Goal: Book appointment/travel/reservation

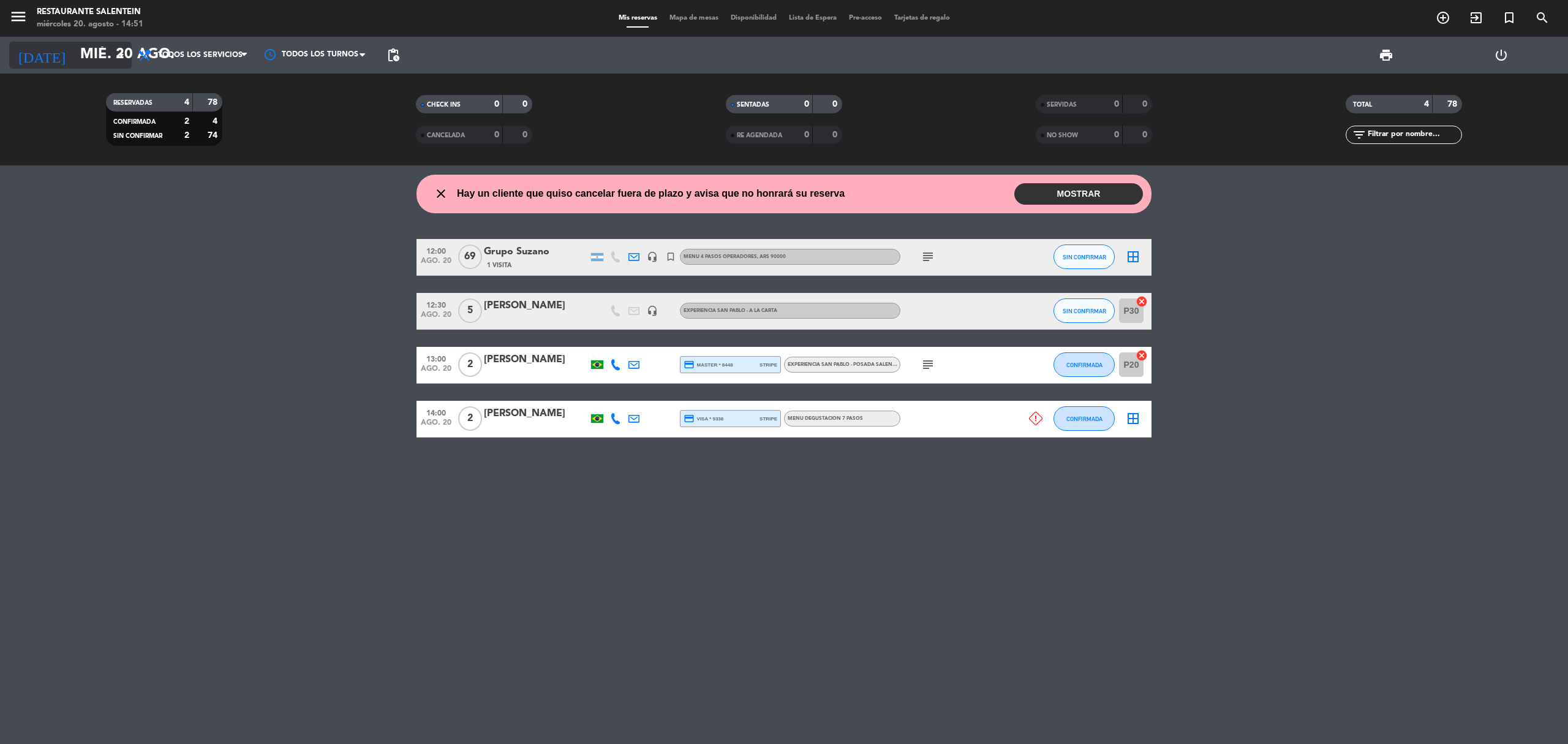
click at [95, 53] on input "mié. 20 ago." at bounding box center [165, 55] width 182 height 29
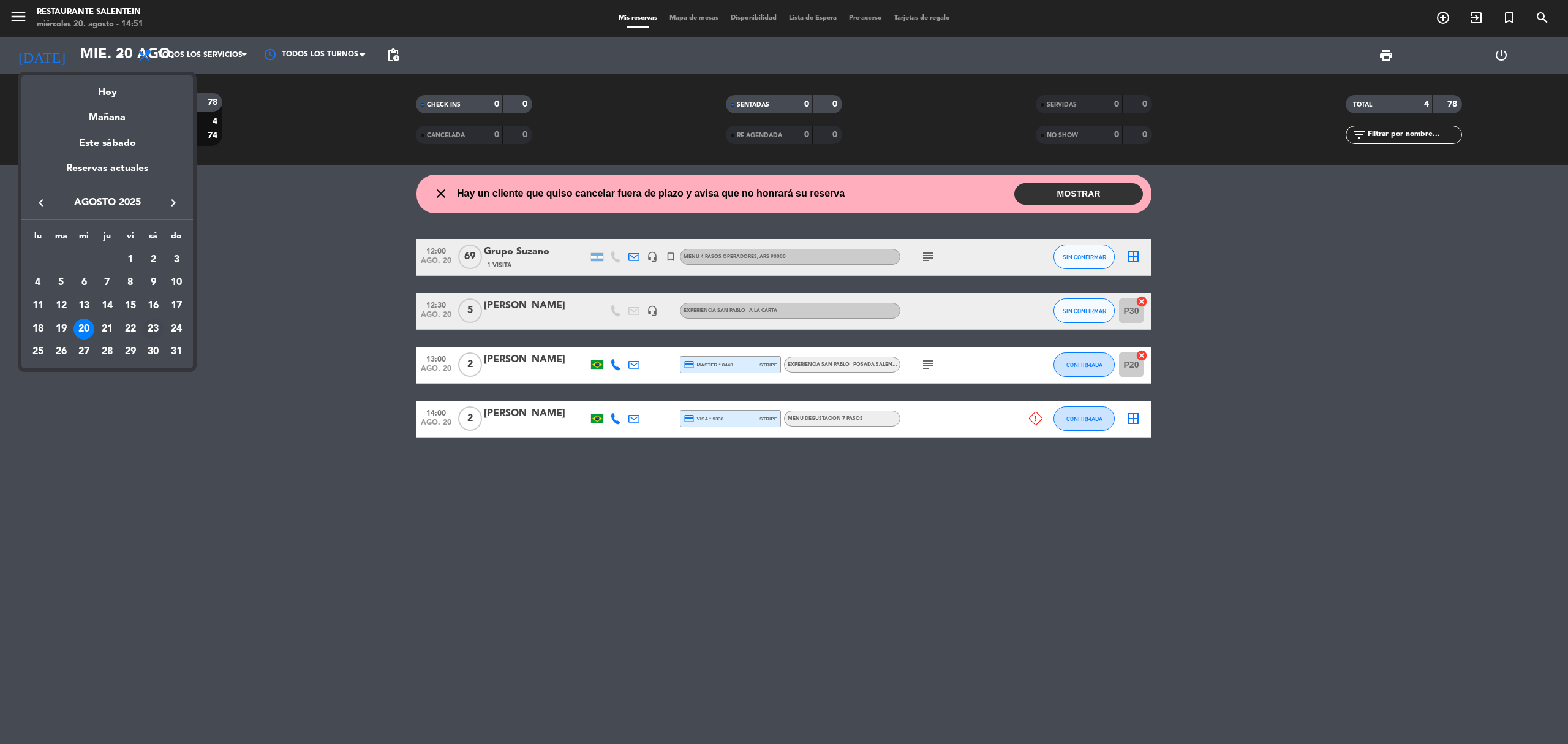
click at [158, 331] on div "23" at bounding box center [153, 329] width 21 height 21
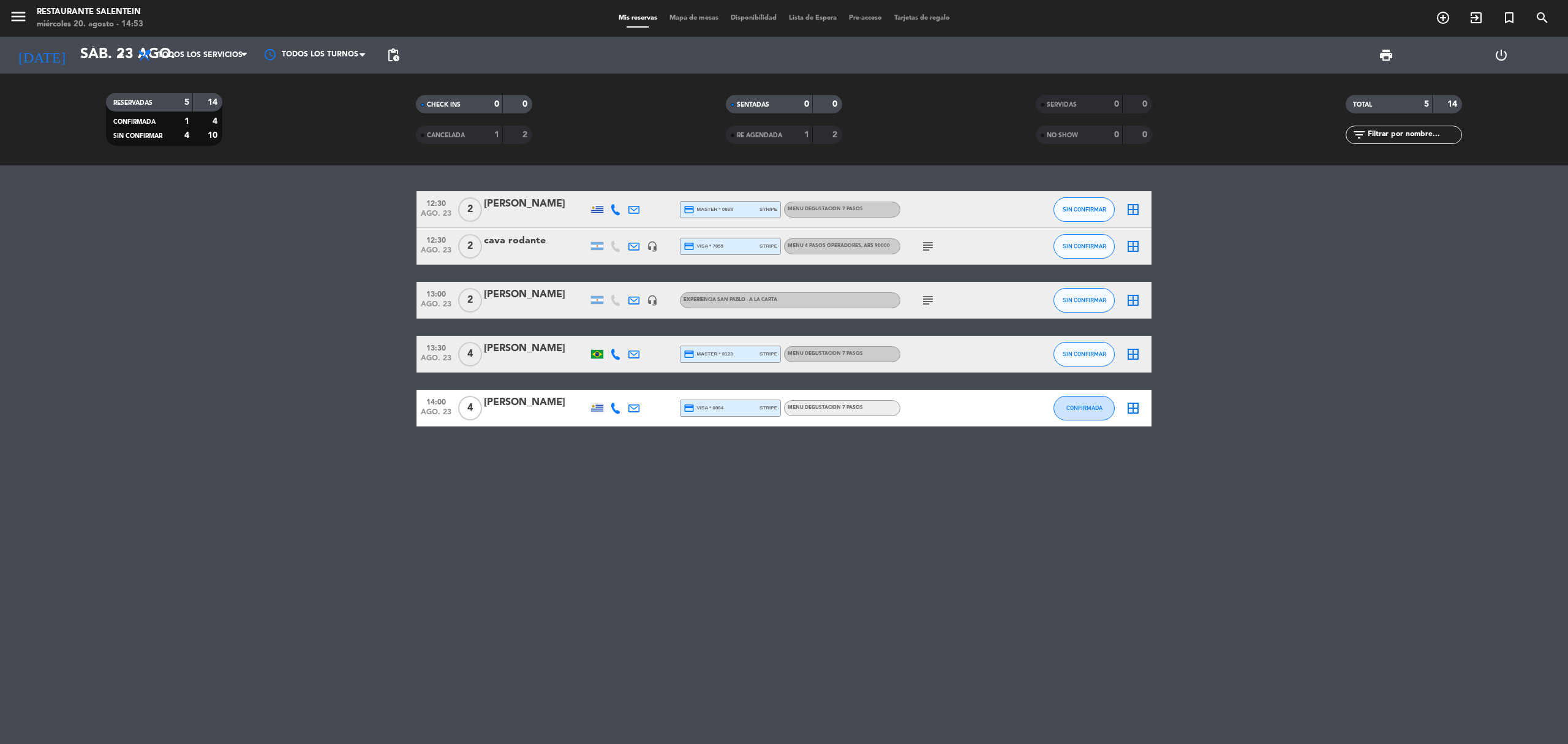
click at [1305, 514] on div "12:30 ago. 23 2 [PERSON_NAME] credit_card master * 0868 stripe MENU DEGUSTACION…" at bounding box center [784, 455] width 1568 height 578
click at [14, 11] on icon "menu" at bounding box center [18, 16] width 18 height 18
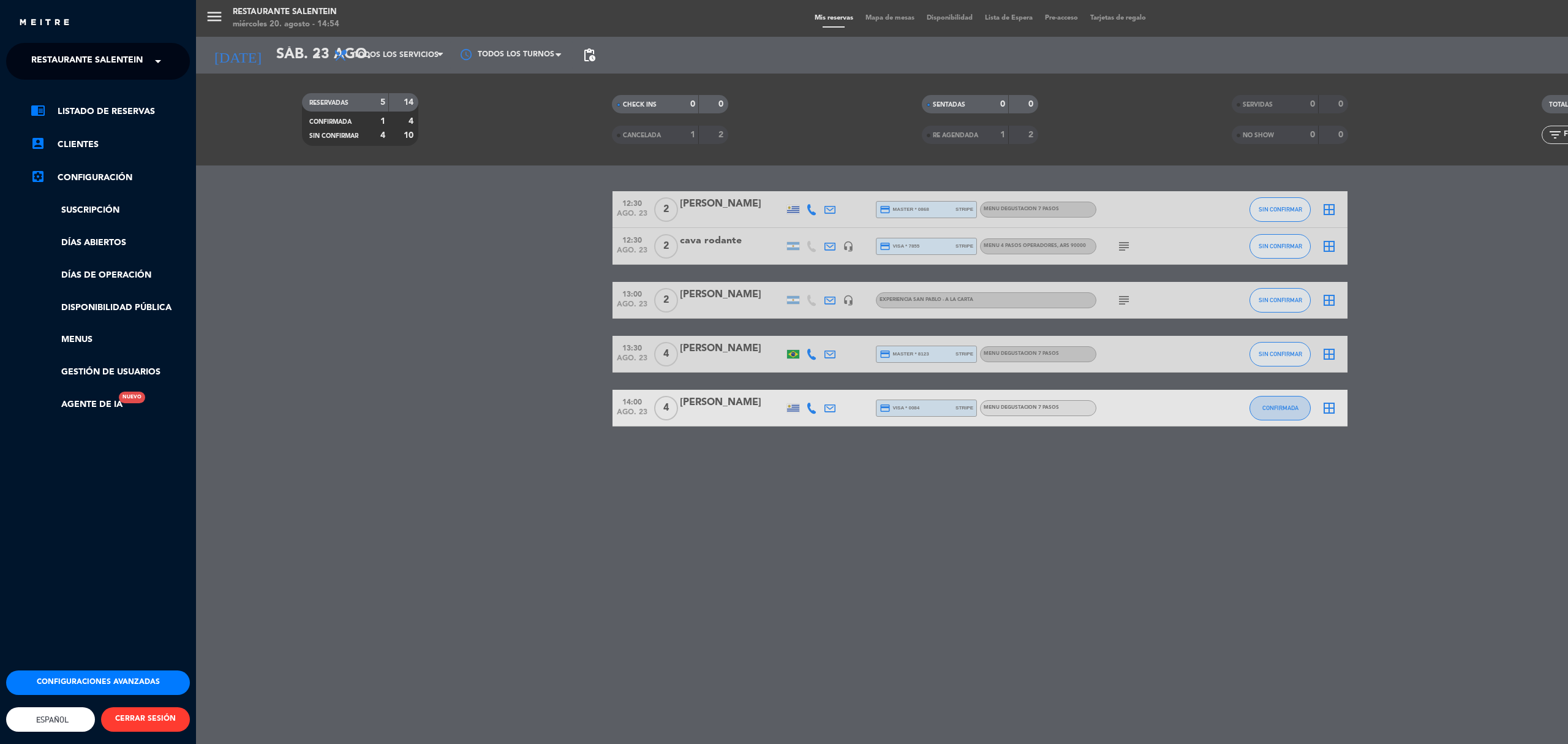
click at [133, 64] on span "Restaurante Salentein" at bounding box center [86, 61] width 111 height 25
click at [133, 96] on div "Bodega Salentein" at bounding box center [97, 94] width 182 height 18
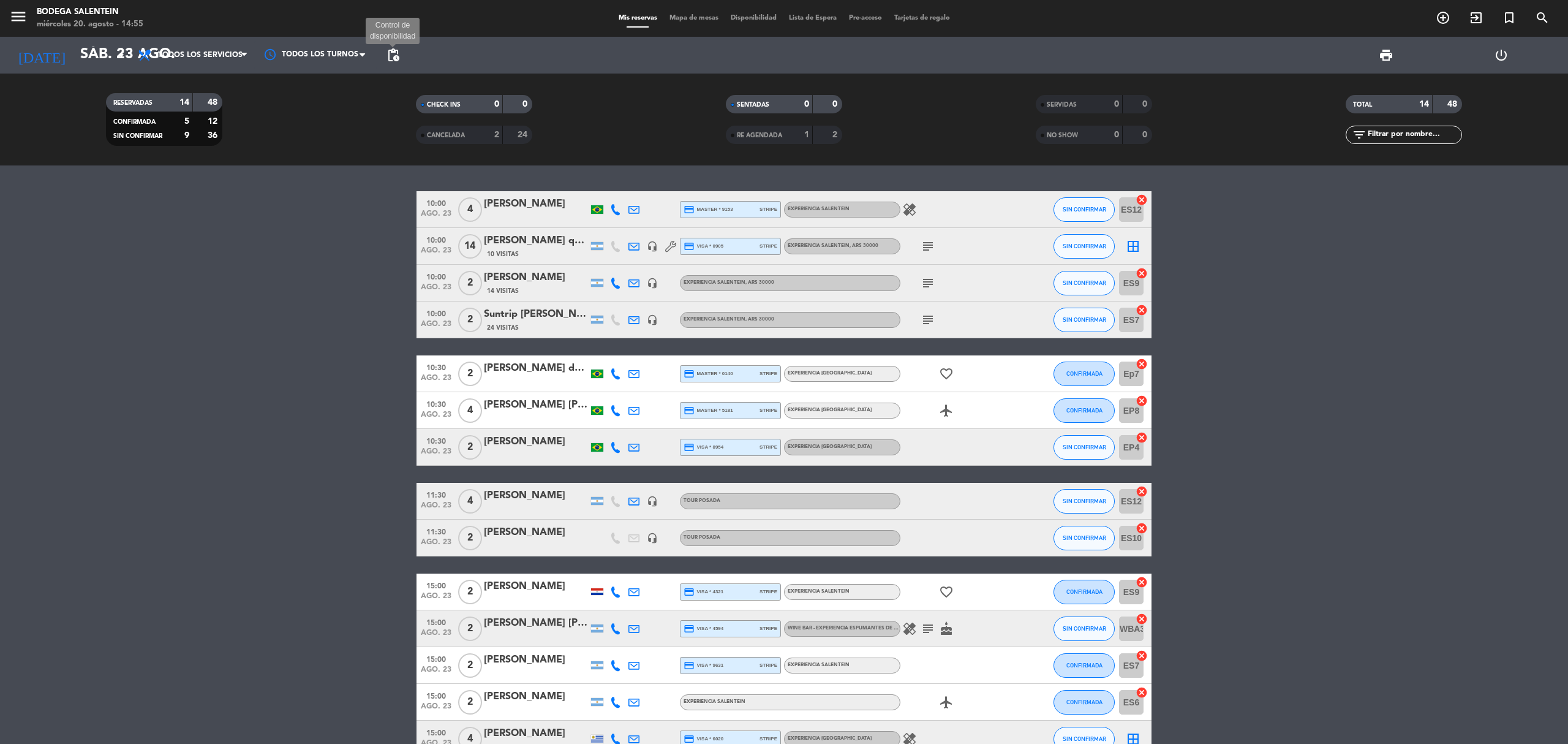
click at [392, 48] on span "pending_actions" at bounding box center [393, 55] width 14 height 14
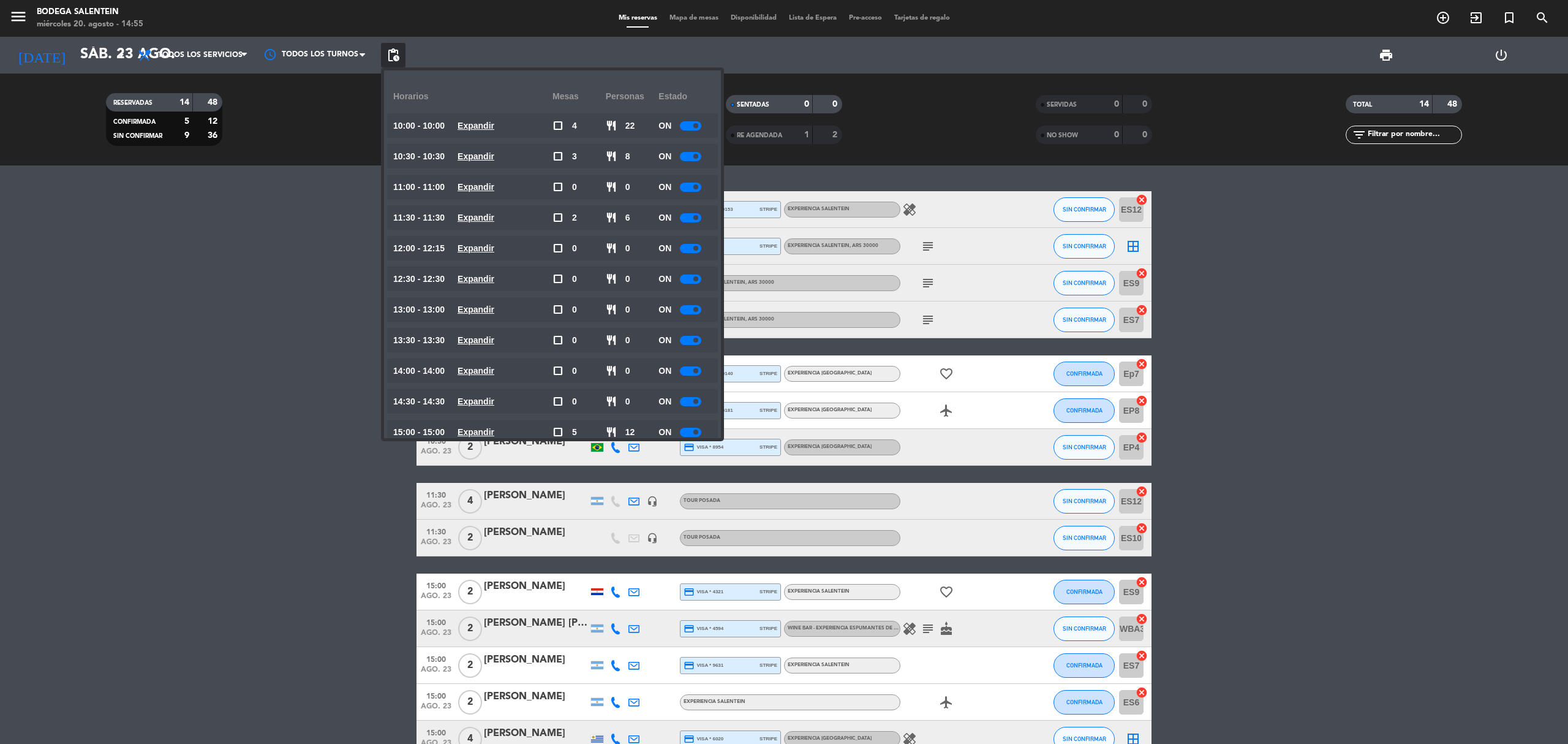
click at [296, 207] on bookings-row "10:00 ago. 23 4 [PERSON_NAME] credit_card master * 9153 stripe Experiencia Sale…" at bounding box center [784, 474] width 1568 height 566
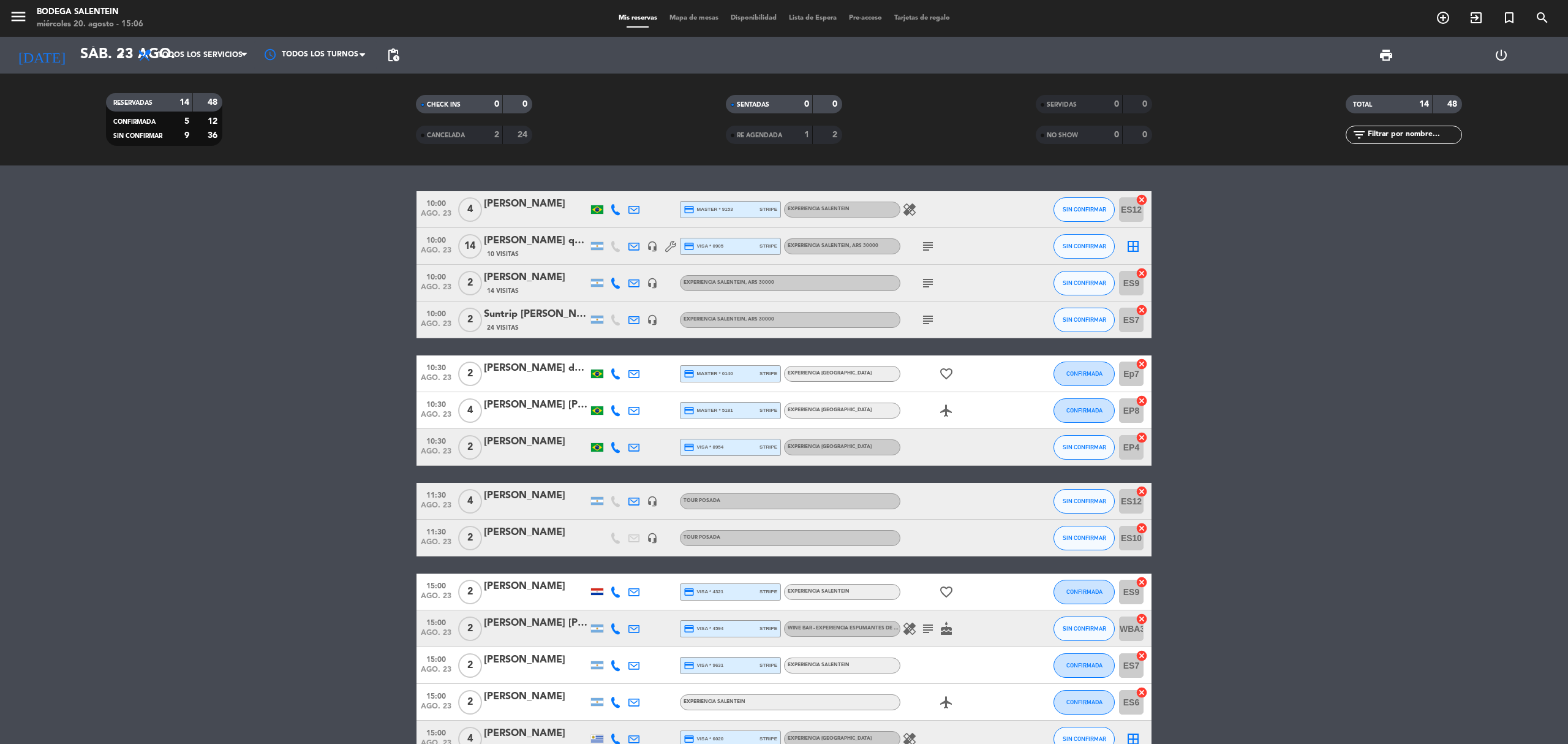
click at [298, 380] on bookings-row "10:00 ago. 23 4 [PERSON_NAME] credit_card master * 9153 stripe Experiencia Sale…" at bounding box center [784, 474] width 1568 height 566
click at [329, 392] on bookings-row "10:00 ago. 23 4 [PERSON_NAME] credit_card master * 9153 stripe Experiencia Sale…" at bounding box center [784, 474] width 1568 height 566
click at [387, 52] on span "pending_actions" at bounding box center [393, 55] width 14 height 14
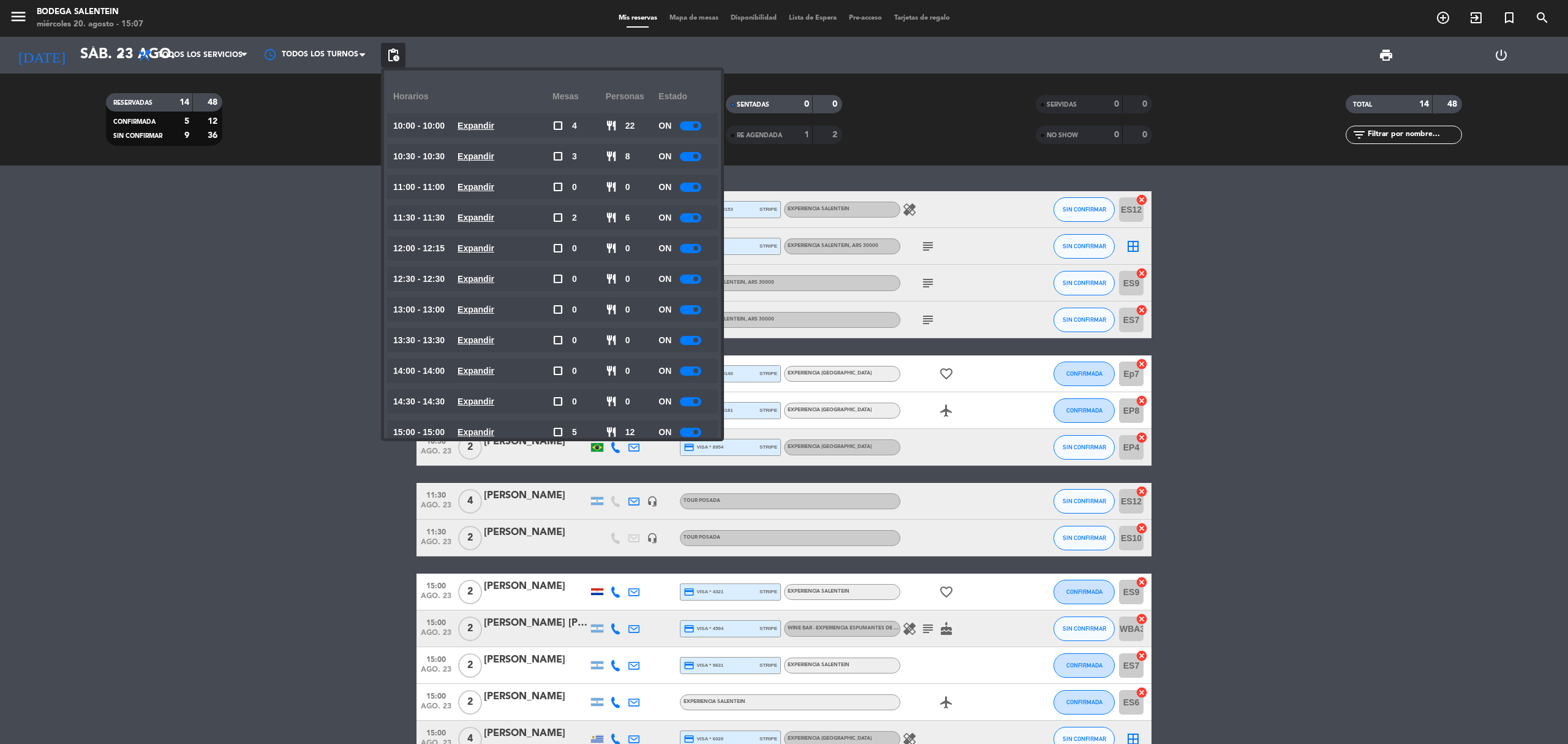
click at [150, 317] on bookings-row "10:00 ago. 23 4 [PERSON_NAME] credit_card master * 9153 stripe Experiencia Sale…" at bounding box center [784, 474] width 1568 height 566
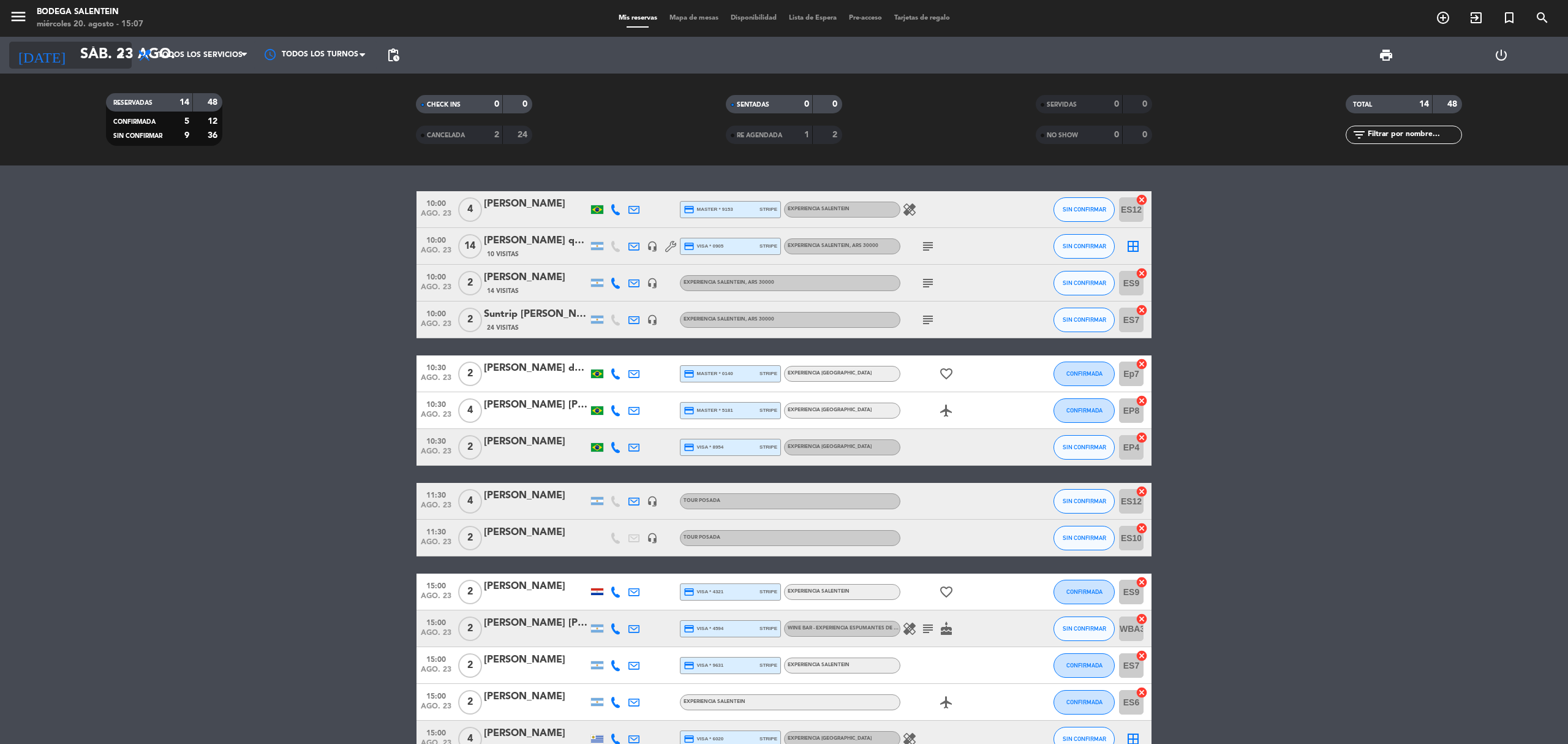
click at [74, 52] on input "sáb. 23 ago." at bounding box center [165, 55] width 182 height 29
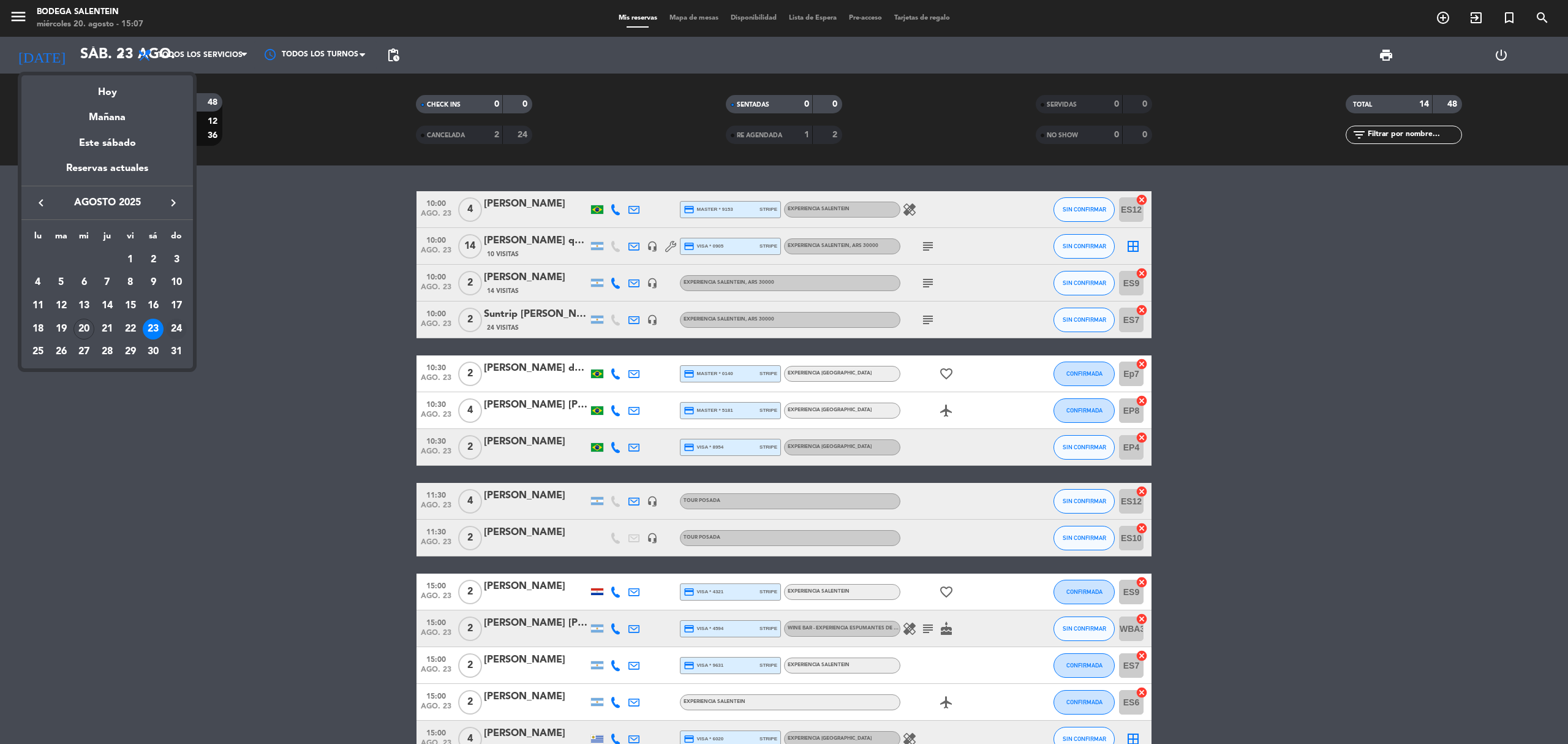
click at [178, 332] on div "24" at bounding box center [176, 329] width 21 height 21
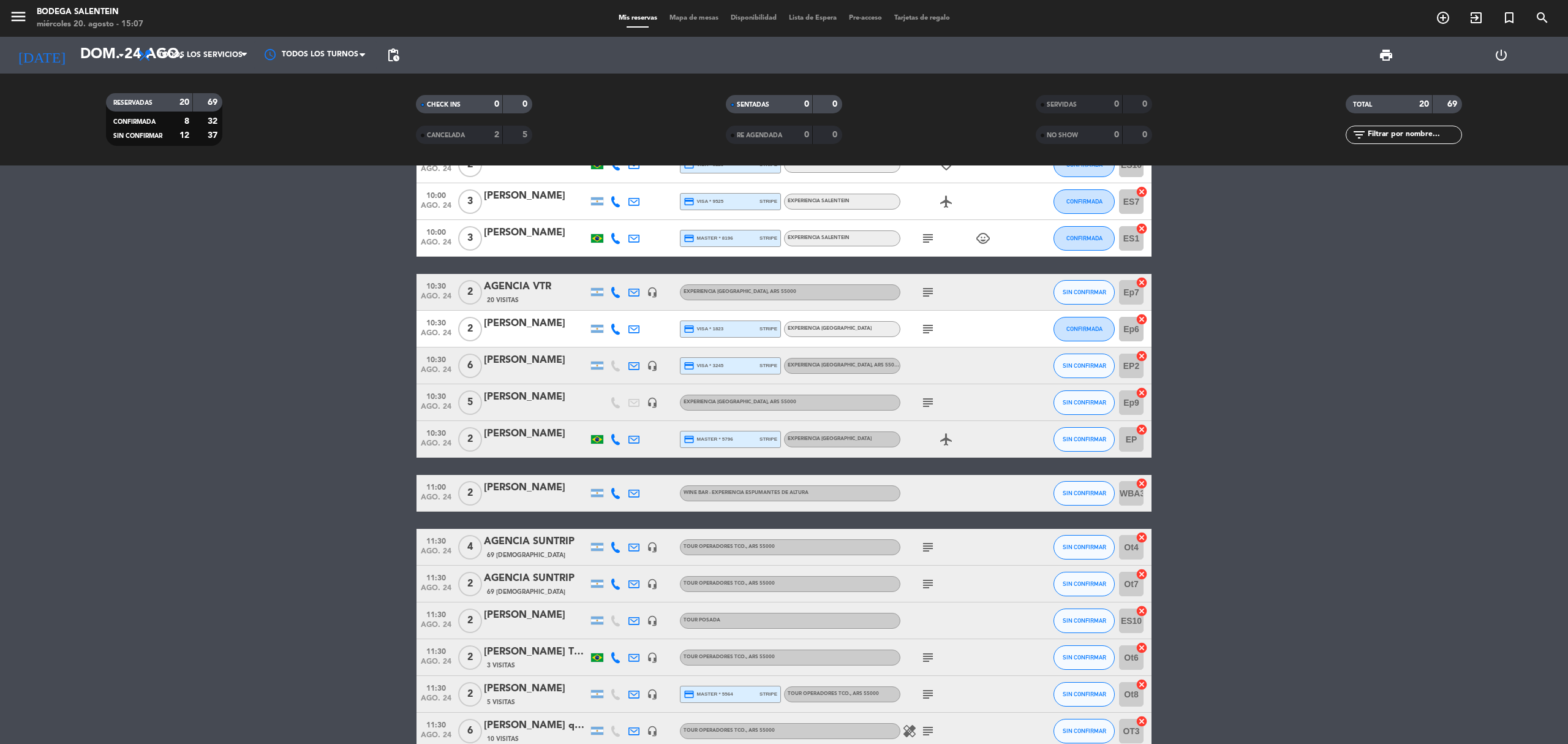
scroll to position [163, 0]
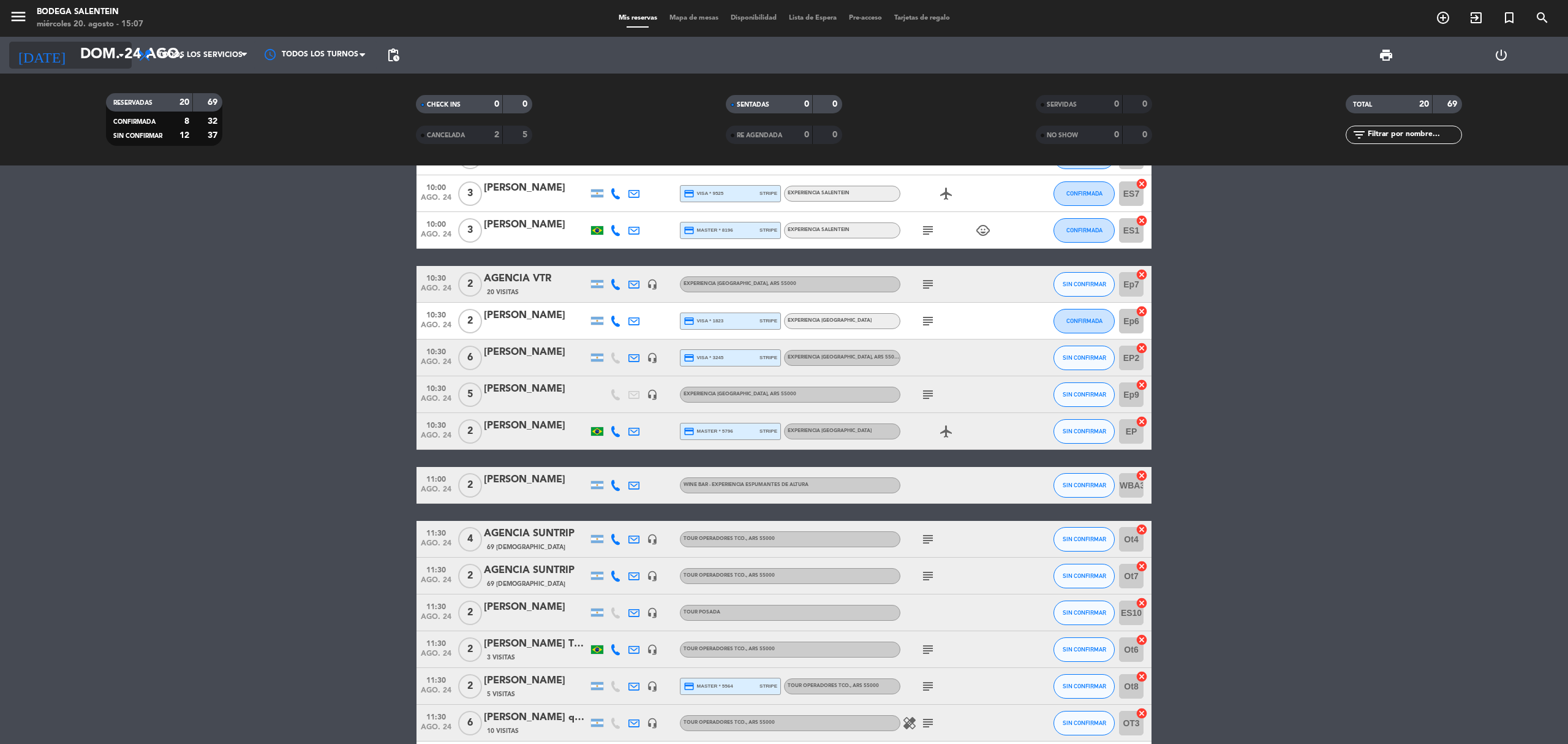
click at [80, 50] on input "dom. 24 ago." at bounding box center [165, 55] width 182 height 29
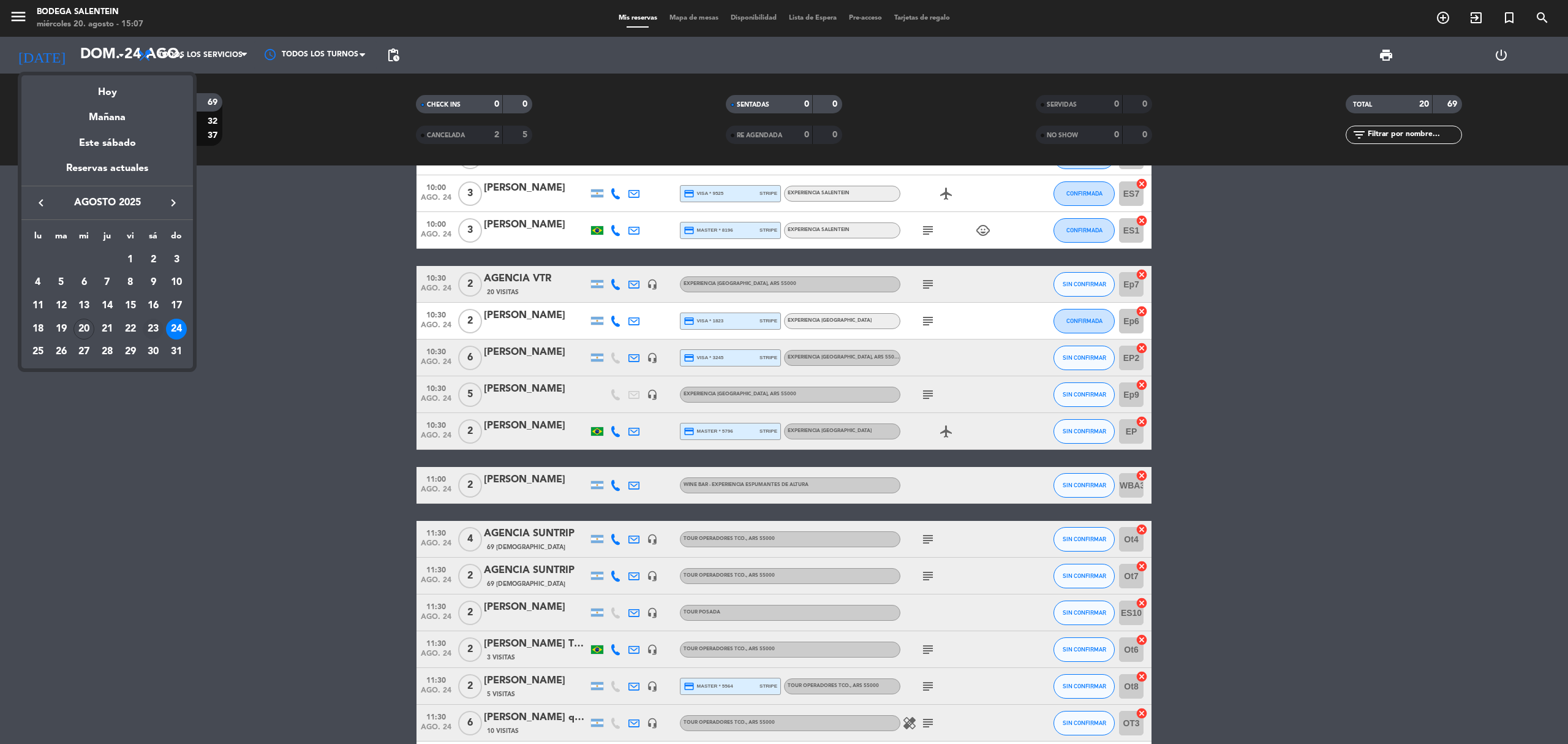
click at [156, 332] on div "23" at bounding box center [153, 329] width 21 height 21
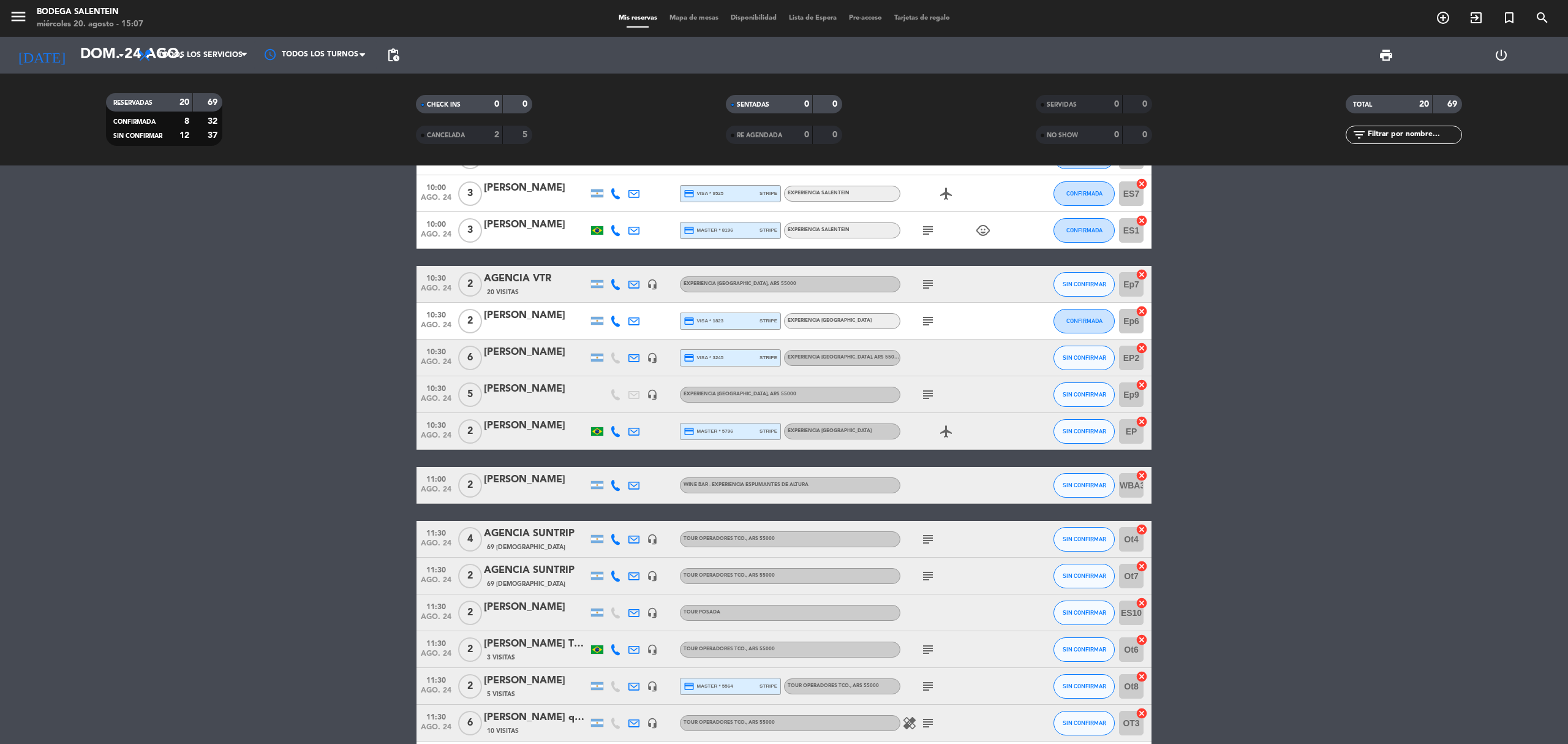
type input "sáb. 23 ago."
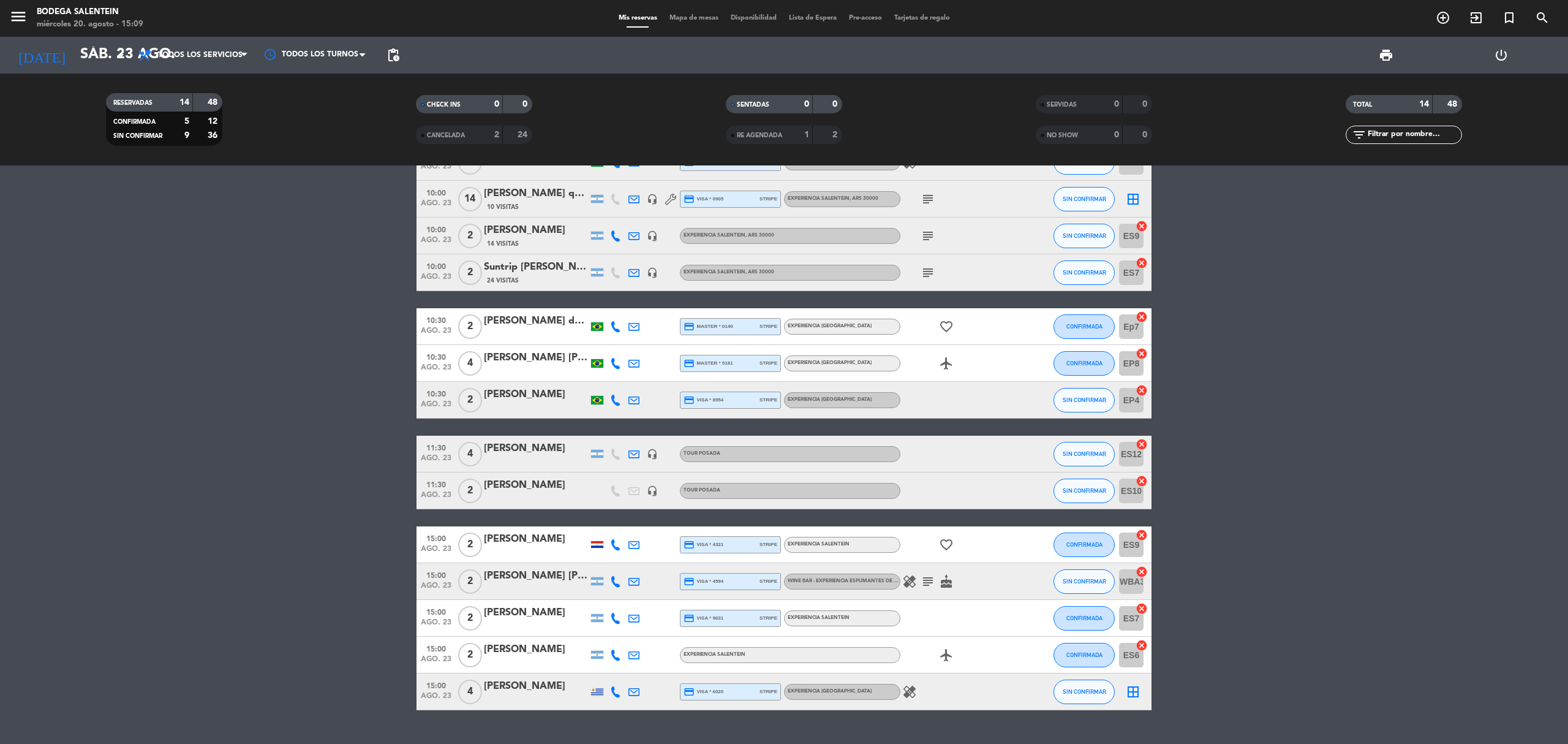
scroll to position [0, 0]
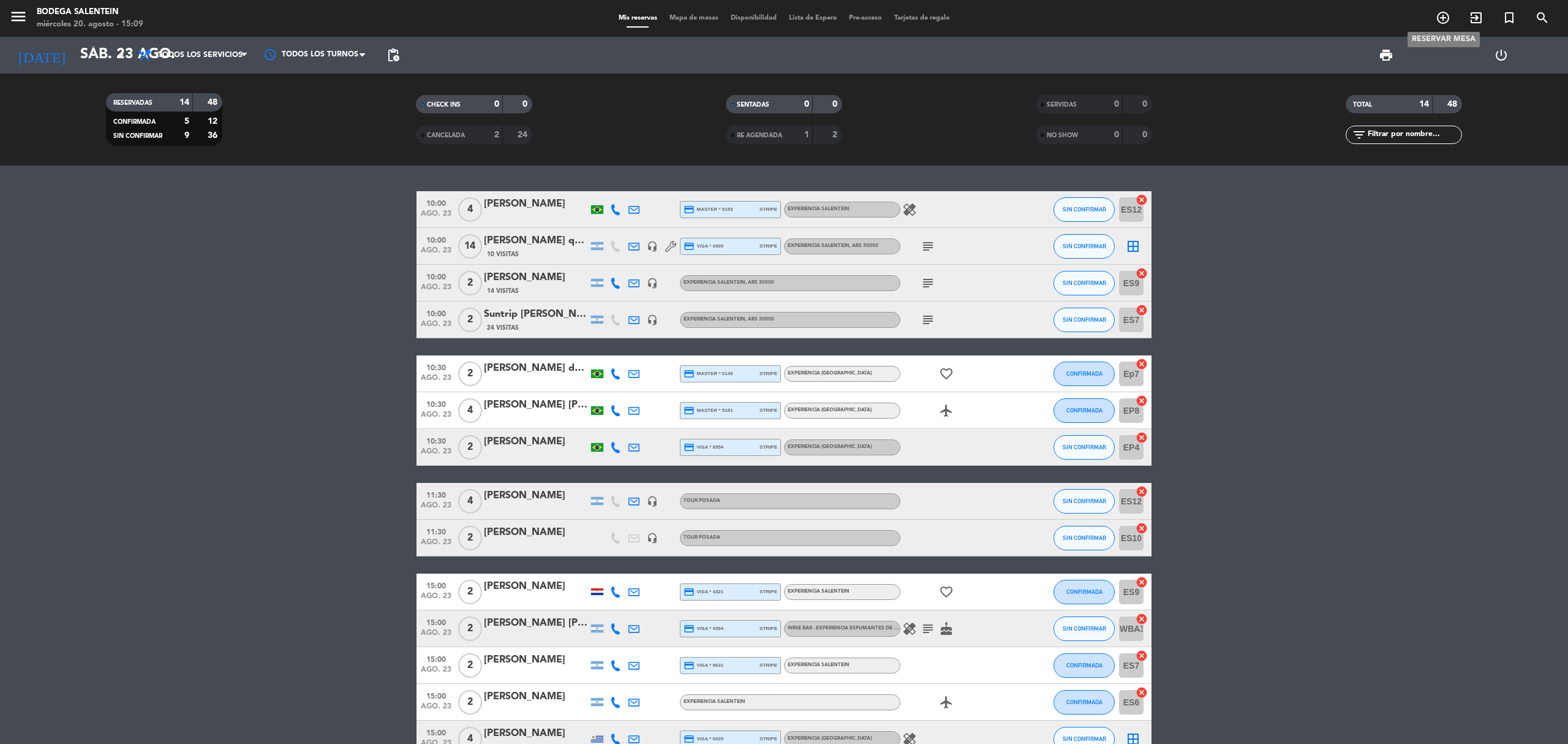
click at [1441, 14] on icon "add_circle_outline" at bounding box center [1443, 17] width 14 height 14
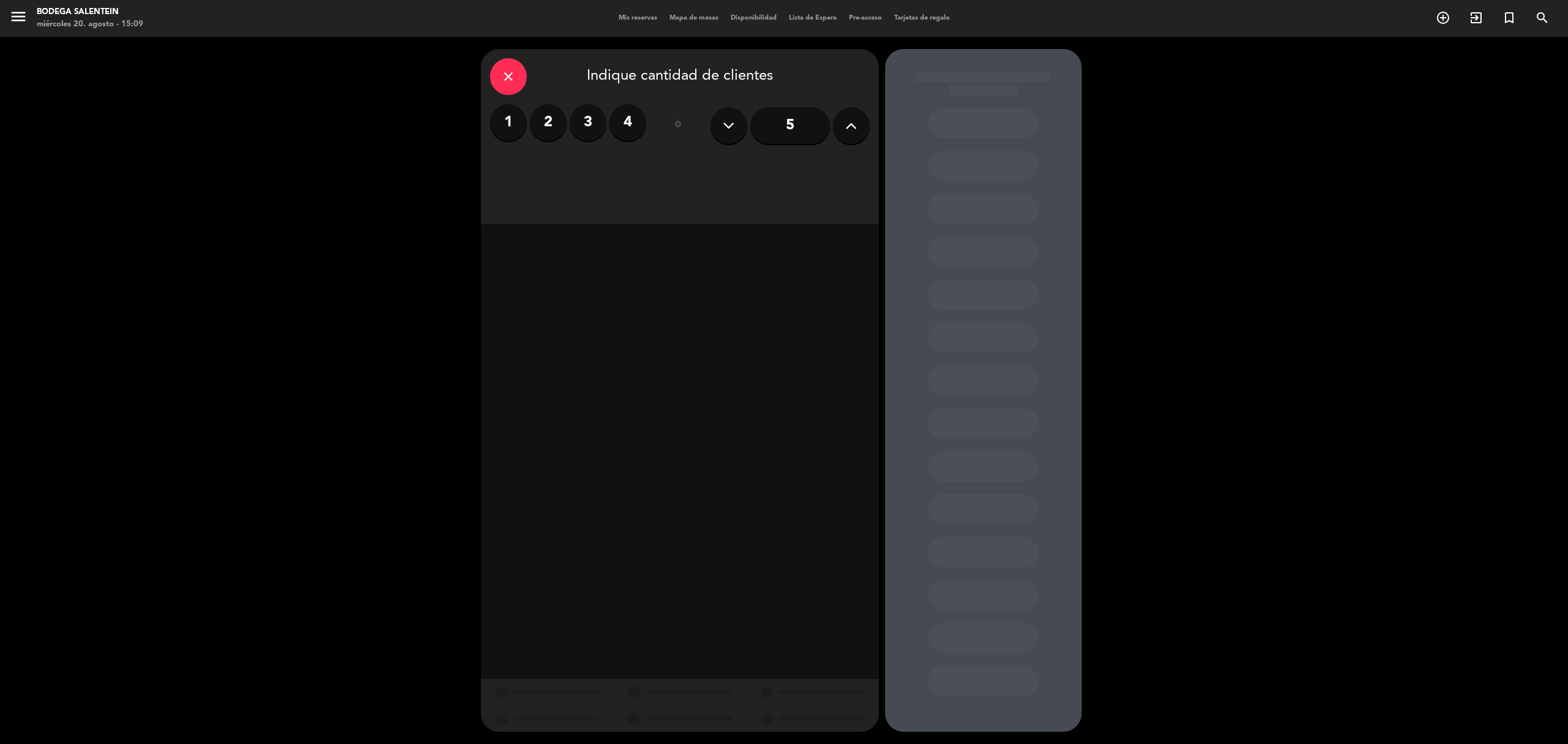
click at [543, 126] on label "2" at bounding box center [548, 122] width 37 height 37
click at [610, 167] on div "Almuerzo" at bounding box center [584, 168] width 188 height 24
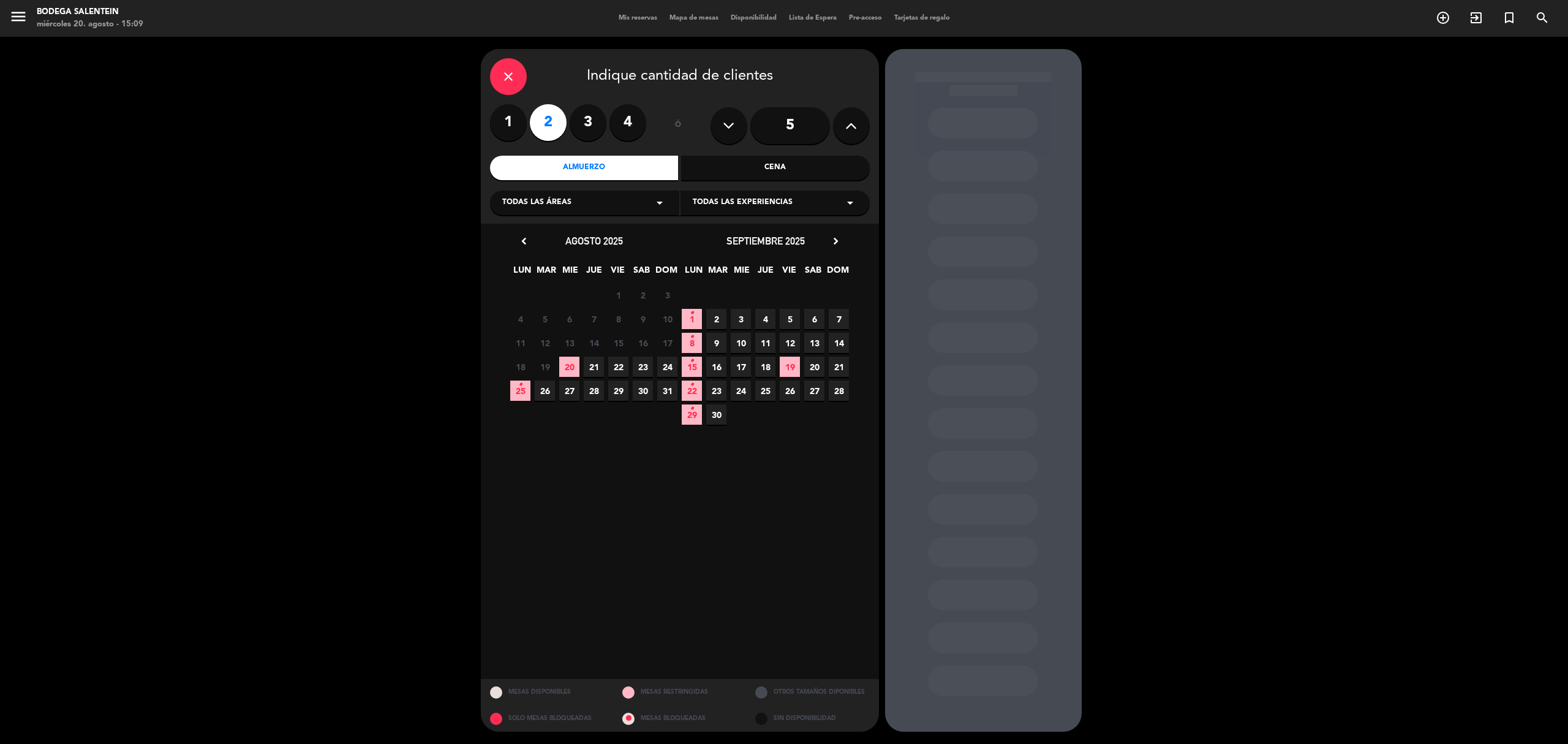
click at [642, 365] on span "23" at bounding box center [642, 366] width 20 height 20
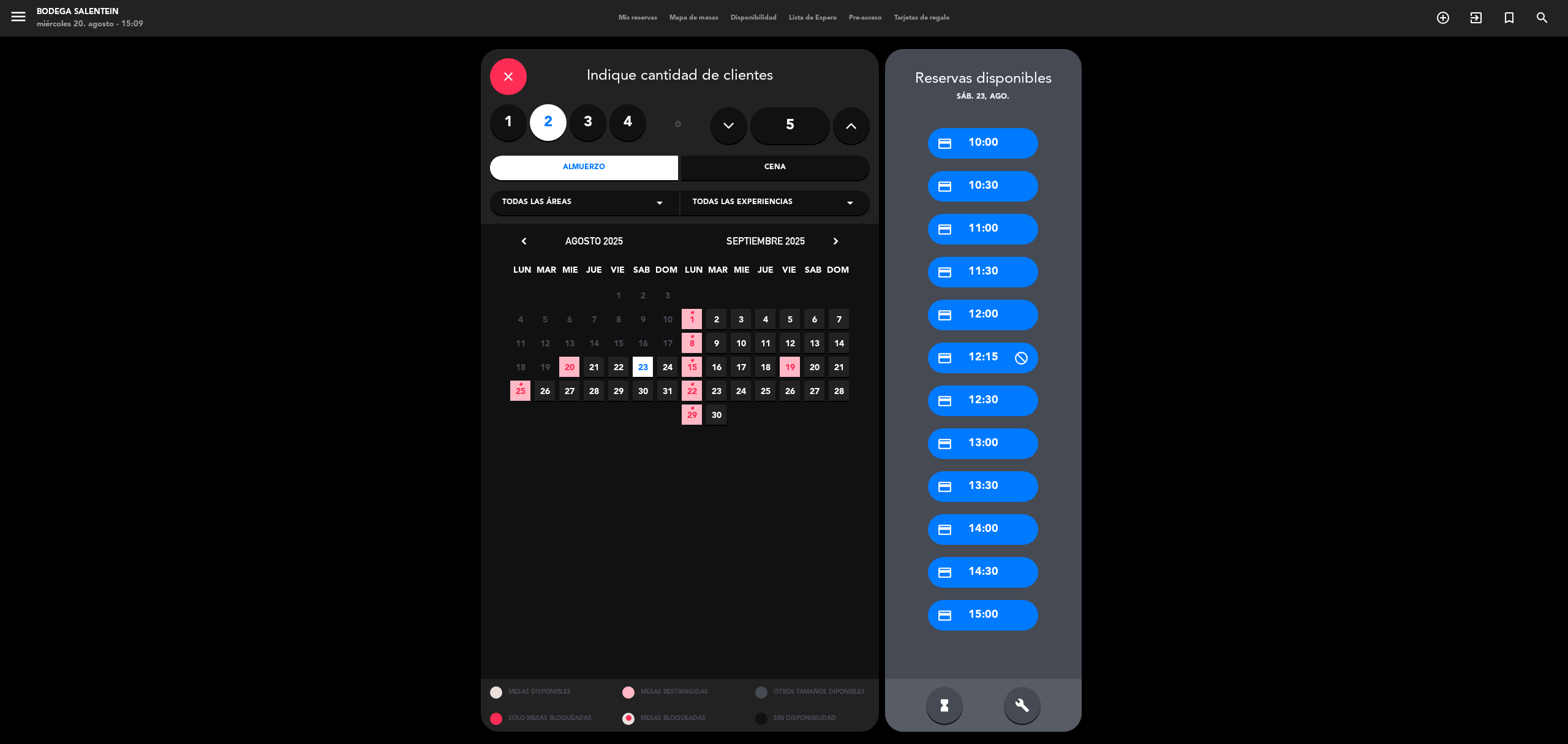
click at [994, 188] on div "credit_card 10:30" at bounding box center [983, 187] width 111 height 31
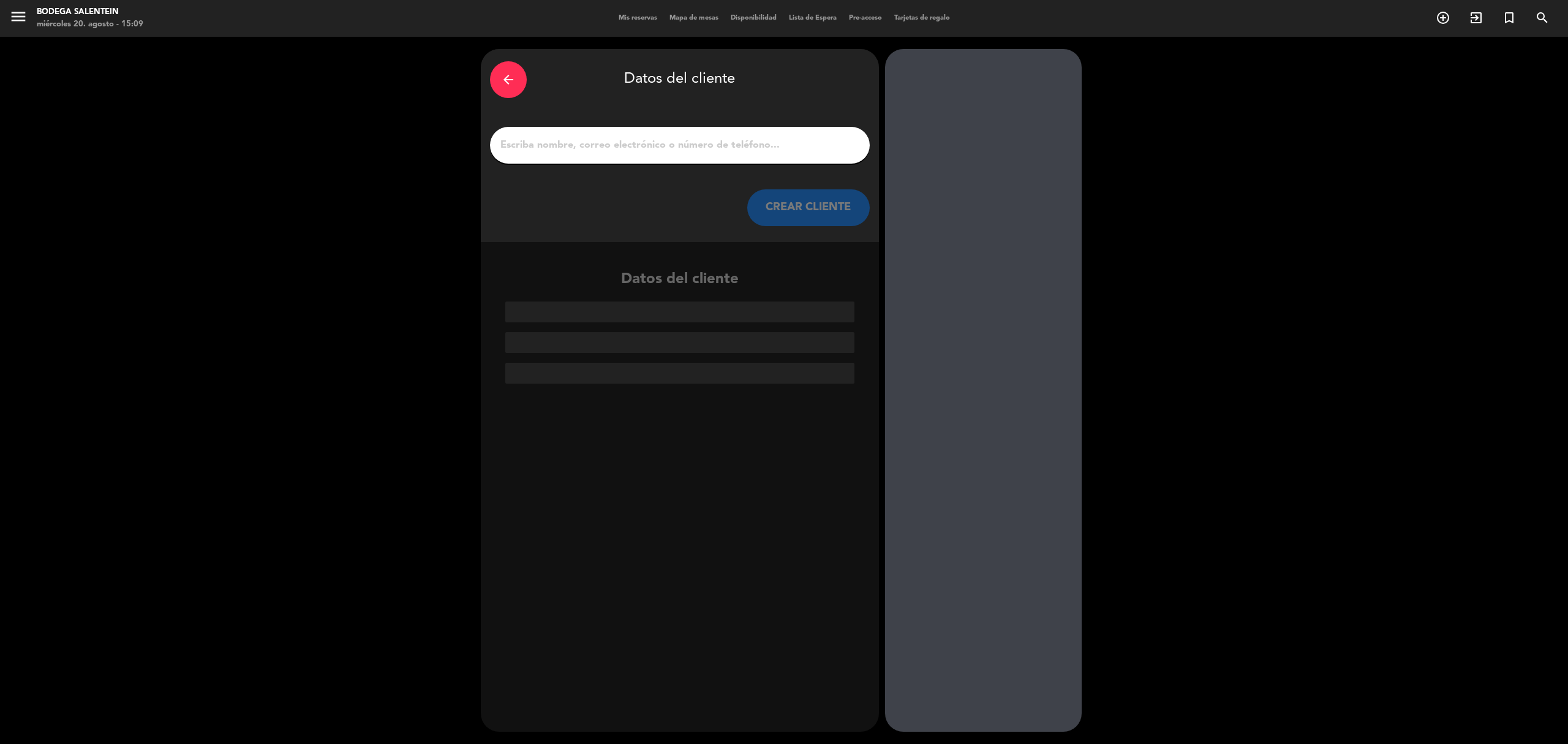
click at [691, 152] on input "1" at bounding box center [679, 145] width 361 height 17
paste input "[PERSON_NAME]"
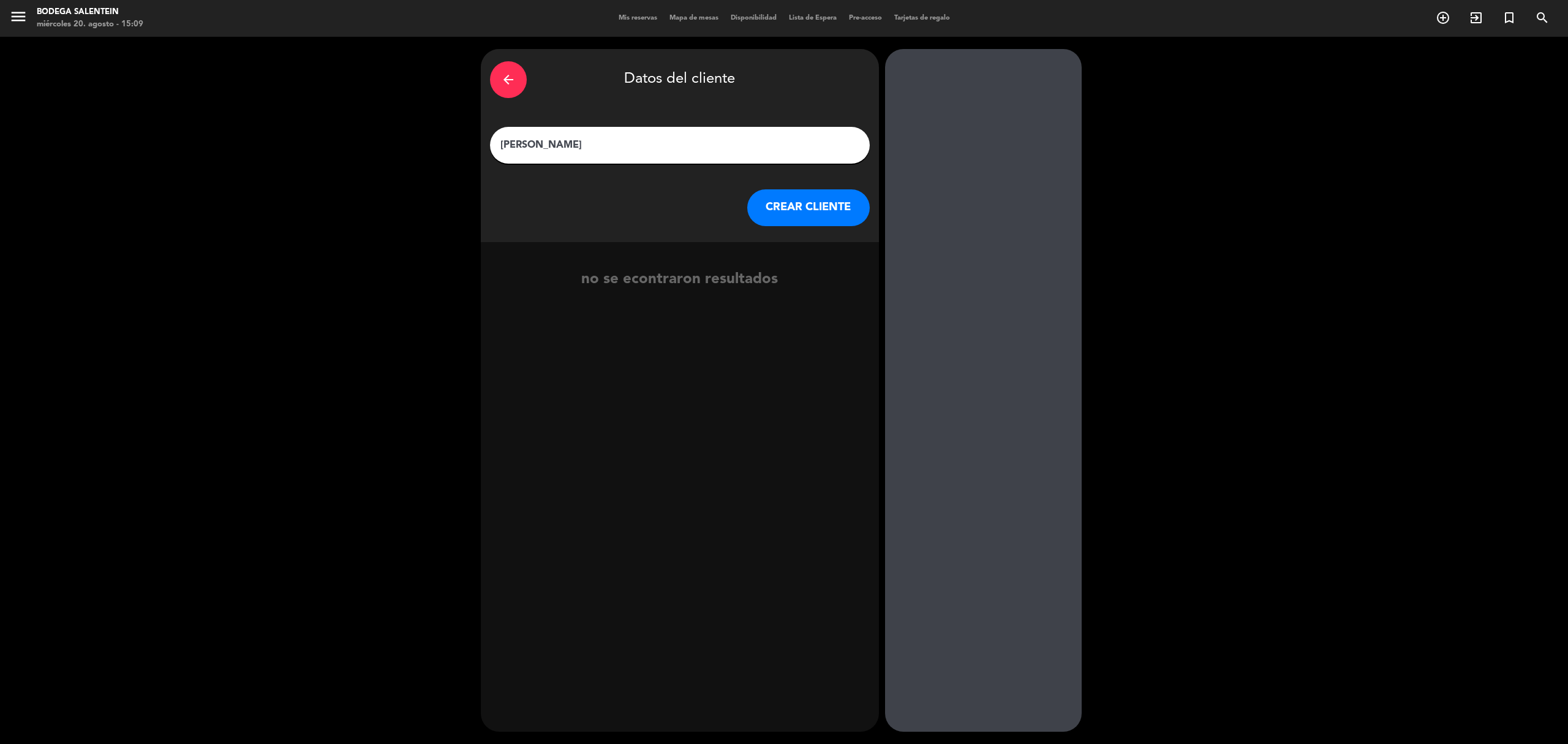
type input "[PERSON_NAME]"
click at [794, 201] on button "CREAR CLIENTE" at bounding box center [808, 208] width 122 height 37
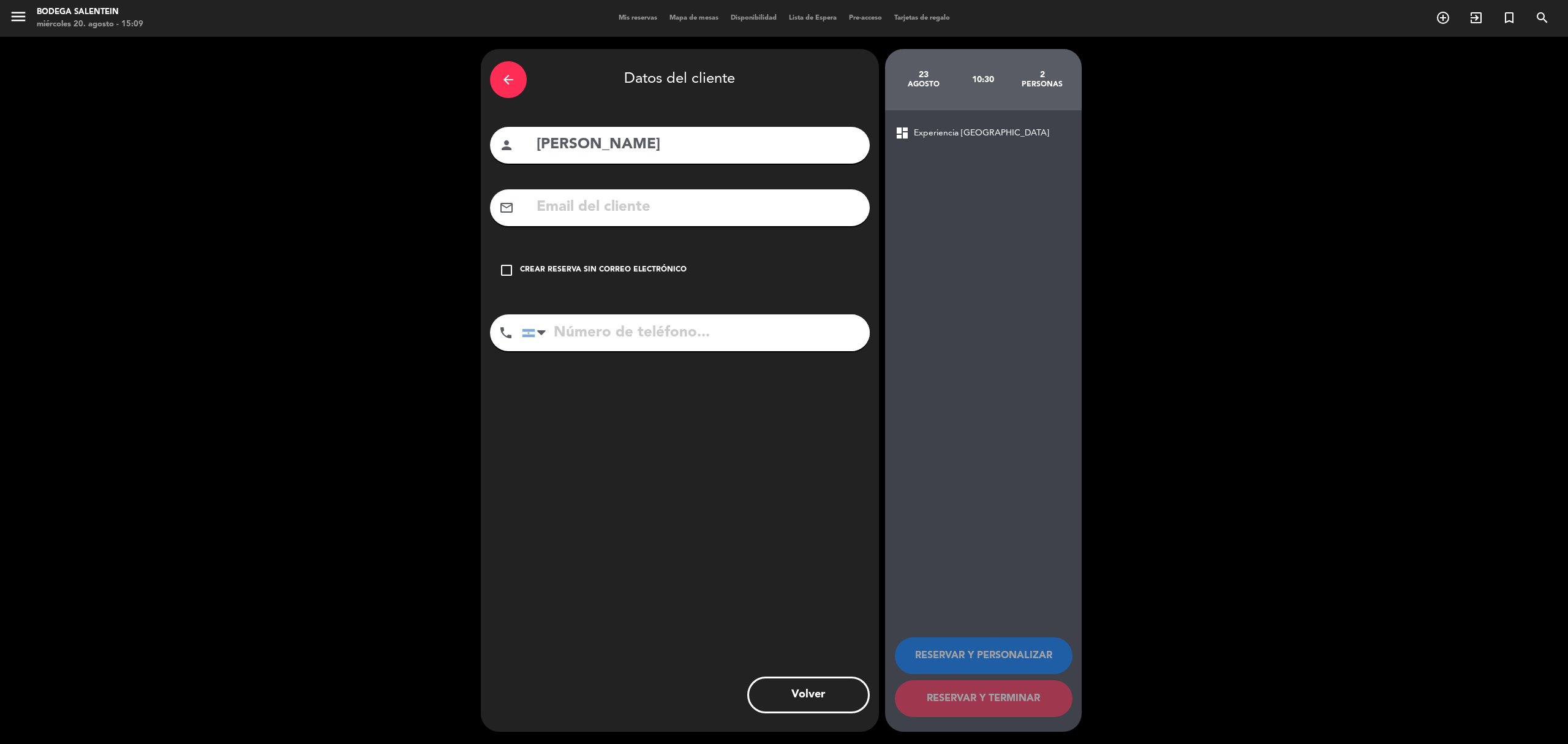
click at [591, 207] on input "text" at bounding box center [697, 208] width 325 height 25
click at [658, 211] on input "text" at bounding box center [697, 208] width 325 height 25
paste input "[EMAIL_ADDRESS][DOMAIN_NAME]"
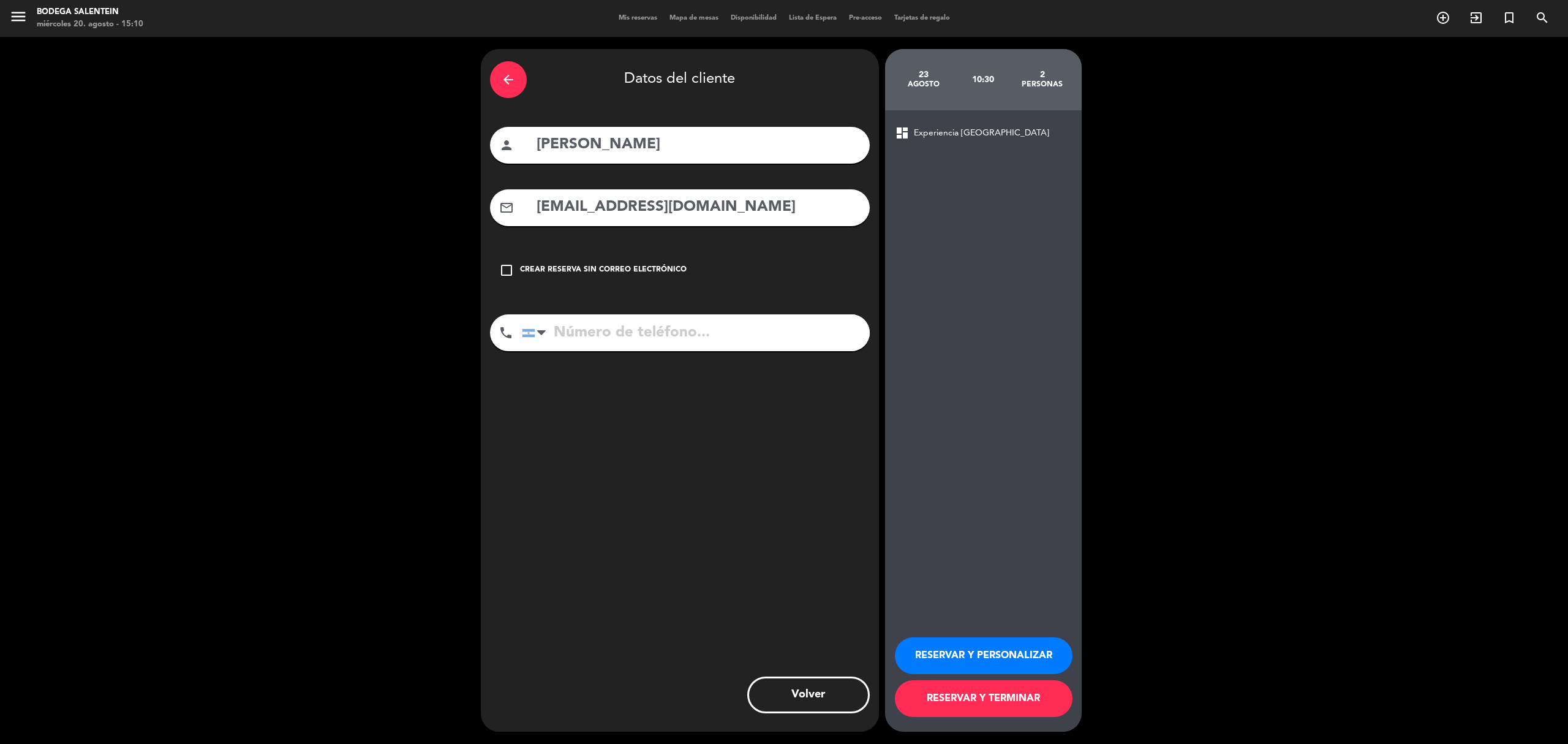
click at [535, 207] on input "[EMAIL_ADDRESS][DOMAIN_NAME]" at bounding box center [697, 208] width 325 height 25
type input "[EMAIL_ADDRESS][DOMAIN_NAME]"
click at [611, 336] on input "tel" at bounding box center [696, 333] width 348 height 37
click at [659, 327] on input "tel" at bounding box center [696, 333] width 348 height 37
paste input "[PHONE_NUMBER]"
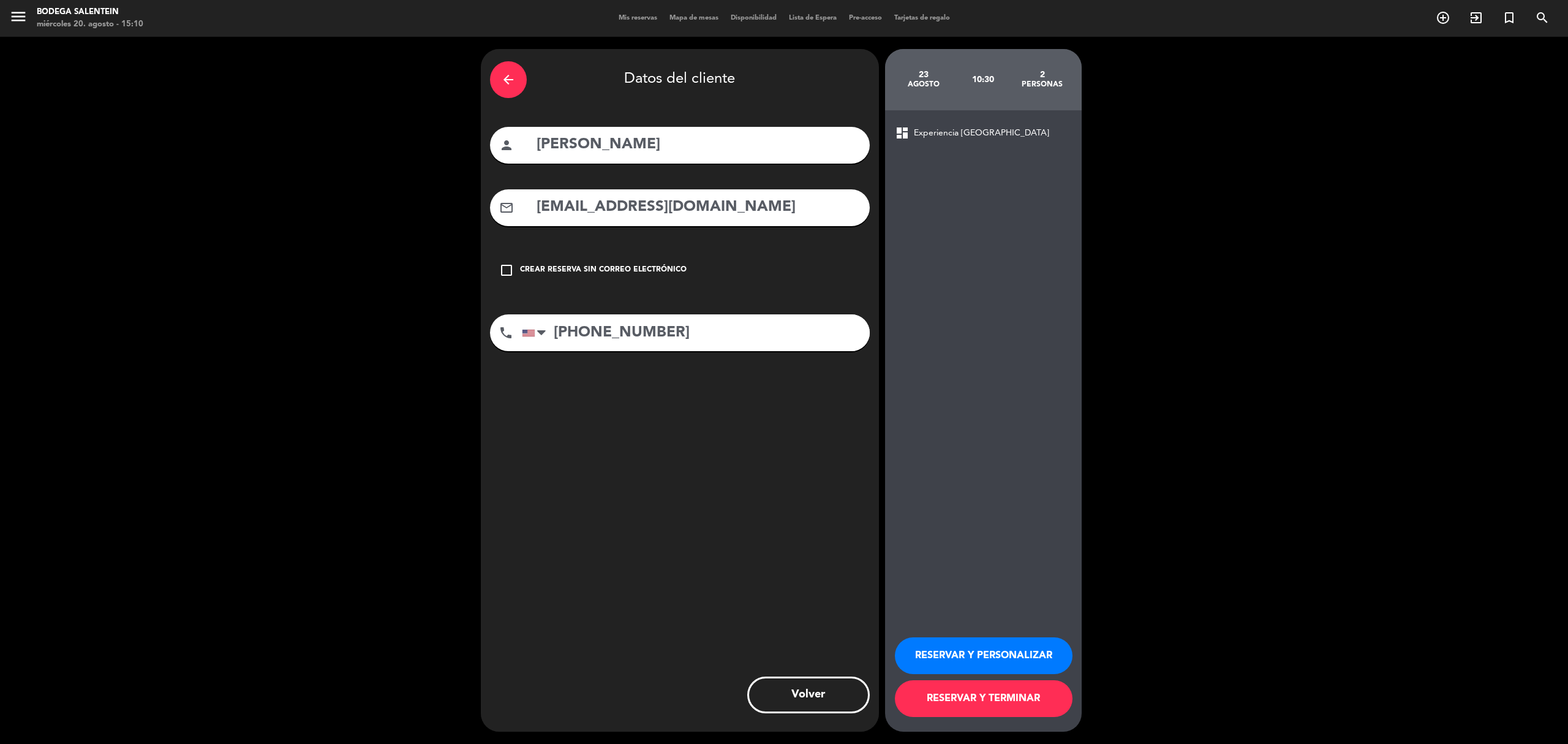
type input "[PHONE_NUMBER]"
click at [1017, 645] on button "RESERVAR Y PERSONALIZAR" at bounding box center [984, 655] width 178 height 37
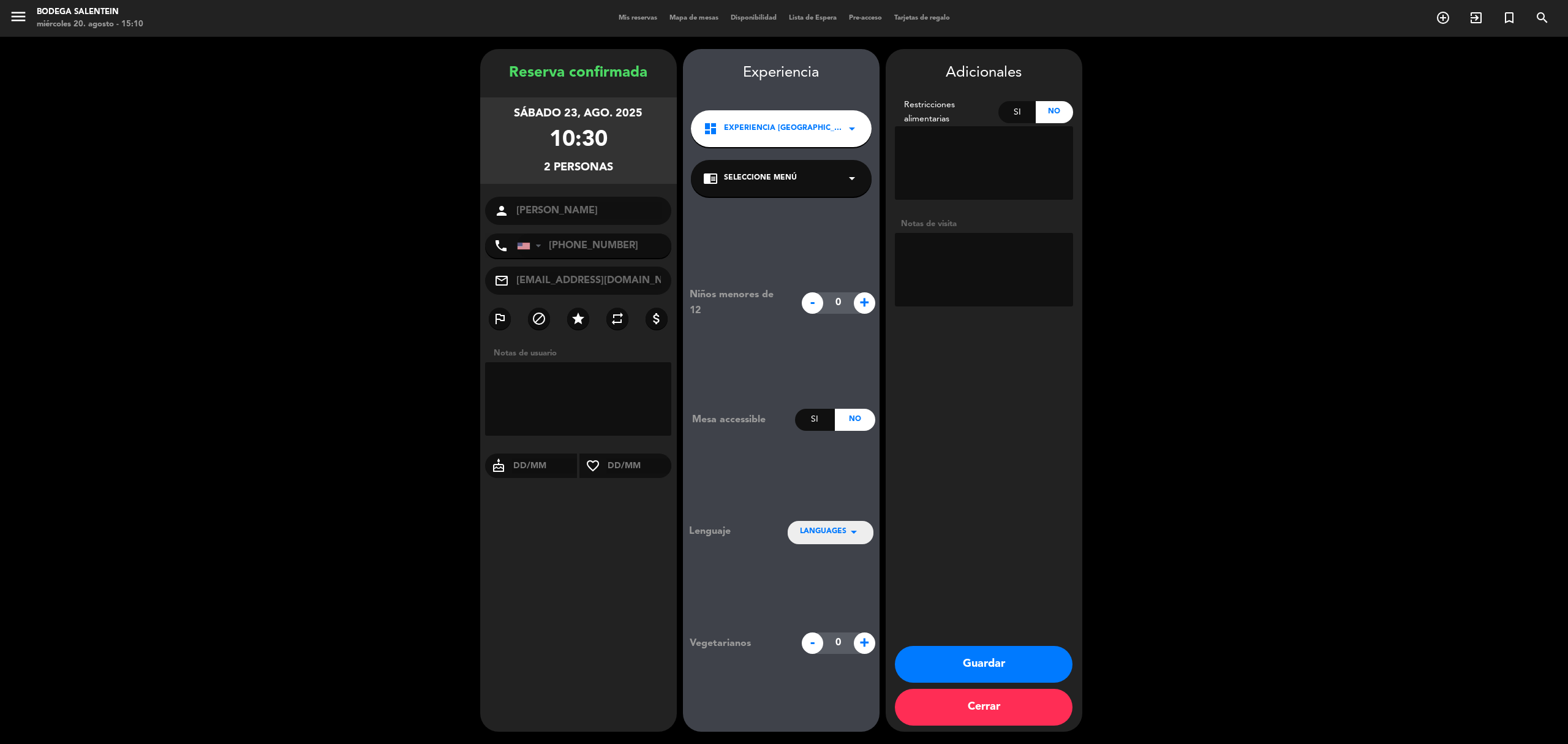
click at [755, 179] on span "Seleccione Menú" at bounding box center [760, 179] width 72 height 13
click at [774, 215] on div "Experiencia [GEOGRAPHIC_DATA]" at bounding box center [781, 212] width 156 height 13
click at [848, 536] on icon "arrow_drop_down" at bounding box center [853, 532] width 14 height 14
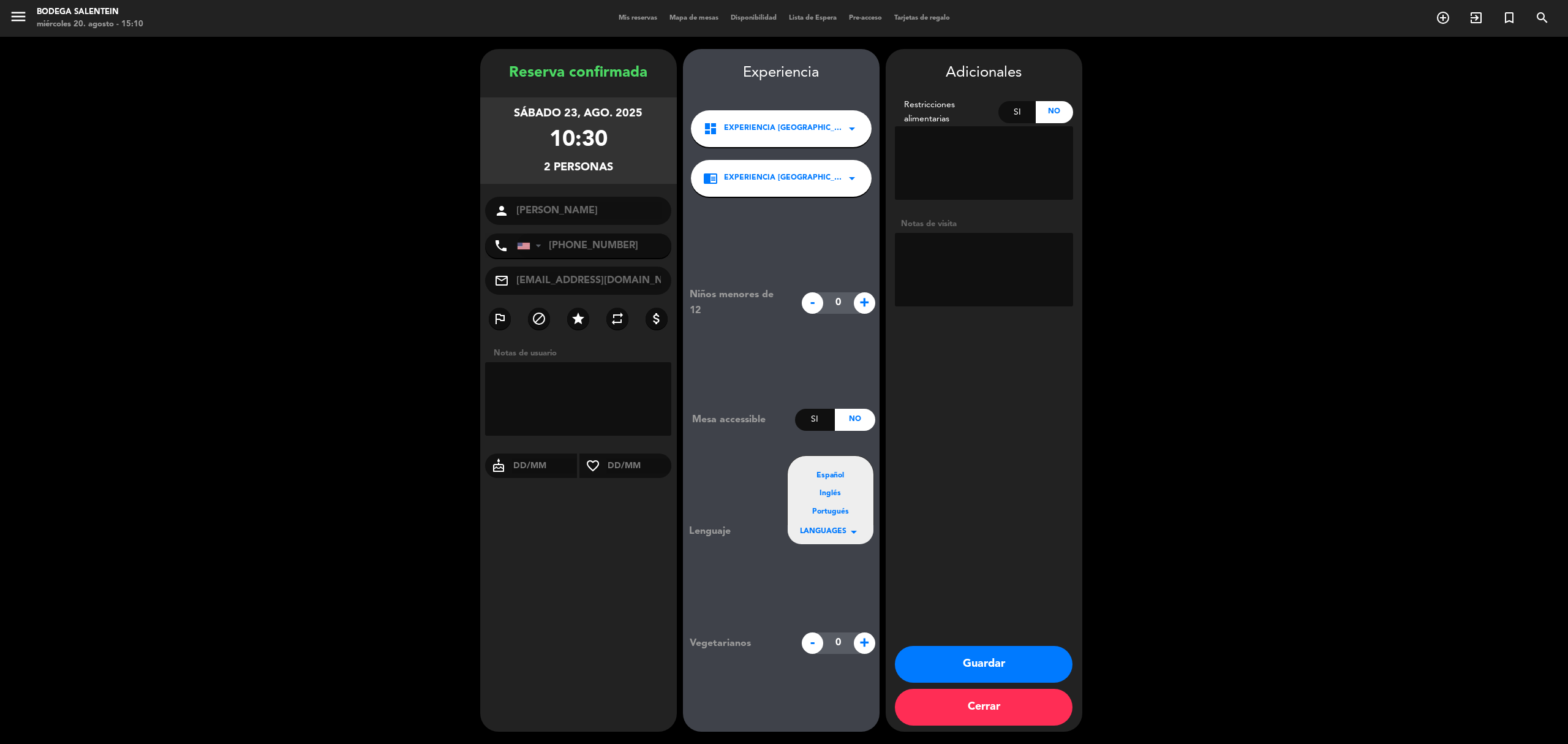
click at [836, 493] on div "Inglés" at bounding box center [831, 494] width 62 height 13
click at [956, 664] on button "Guardar" at bounding box center [984, 664] width 178 height 37
